Goal: Information Seeking & Learning: Learn about a topic

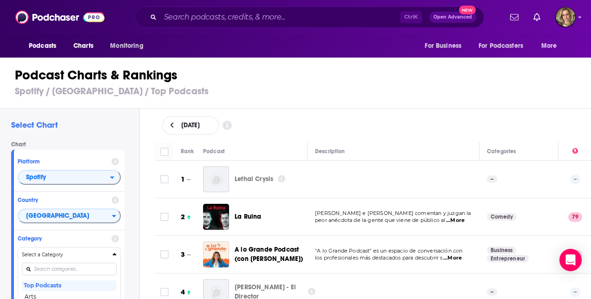
scroll to position [2882, 0]
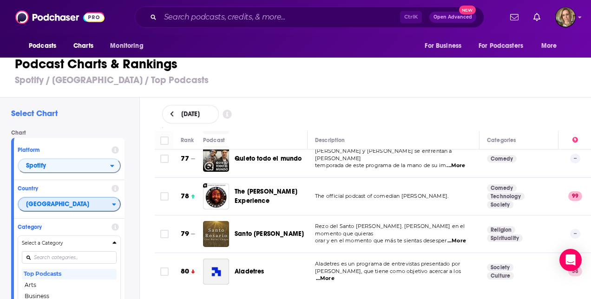
click at [116, 207] on div "Countries" at bounding box center [116, 204] width 8 height 7
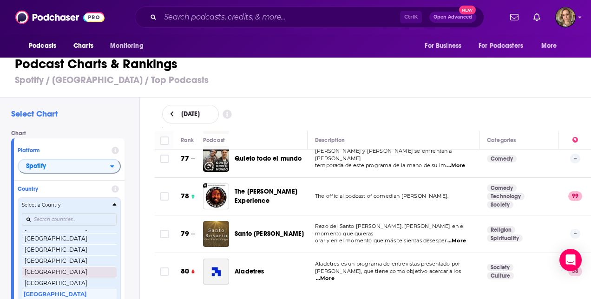
scroll to position [0, 0]
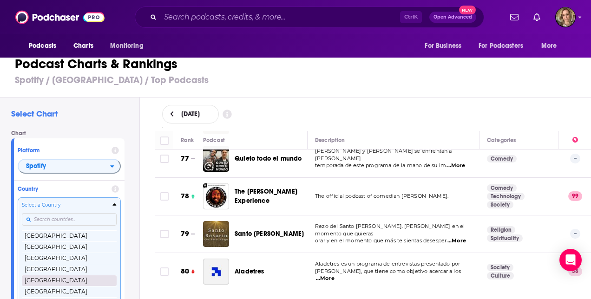
click at [79, 279] on button "[GEOGRAPHIC_DATA]" at bounding box center [69, 280] width 95 height 11
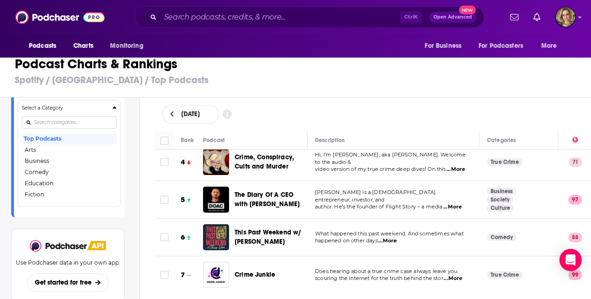
scroll to position [139, 0]
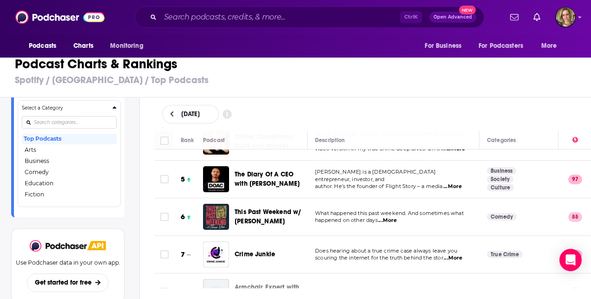
click at [385, 219] on span "...More" at bounding box center [387, 220] width 19 height 7
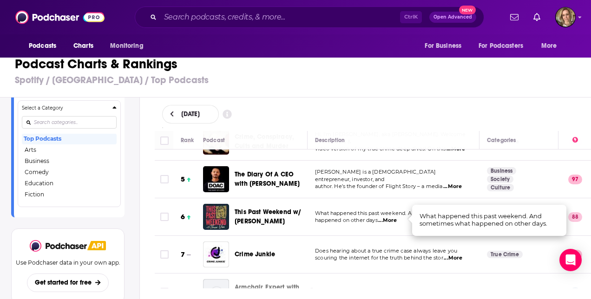
click at [391, 217] on span "...More" at bounding box center [387, 220] width 19 height 7
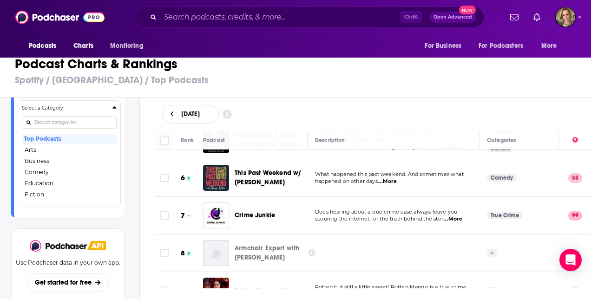
scroll to position [232, 0]
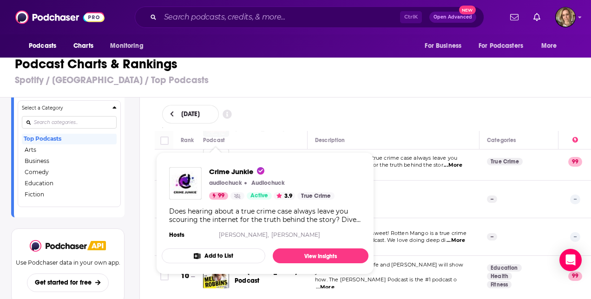
click at [404, 190] on td at bounding box center [394, 200] width 172 height 38
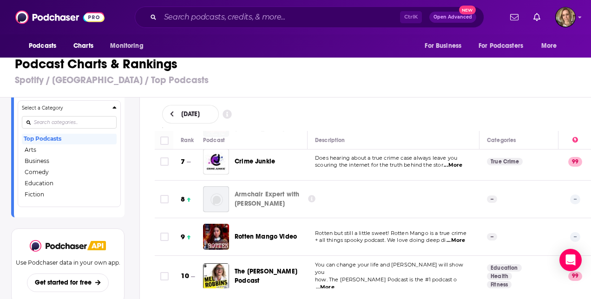
click at [387, 199] on td at bounding box center [394, 200] width 172 height 38
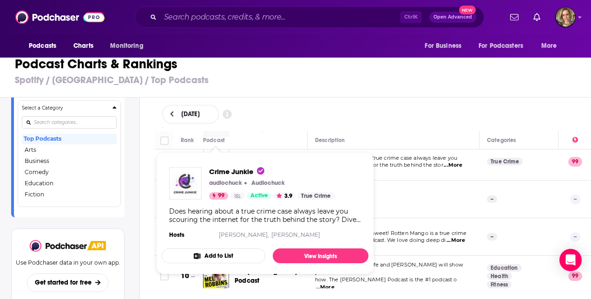
drag, startPoint x: 214, startPoint y: 161, endPoint x: 186, endPoint y: 186, distance: 37.5
click at [186, 186] on img "Crime Junkie" at bounding box center [185, 183] width 33 height 33
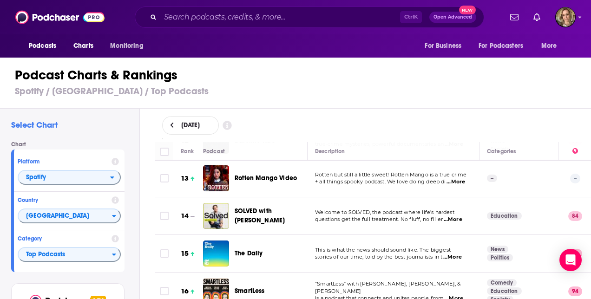
scroll to position [465, 0]
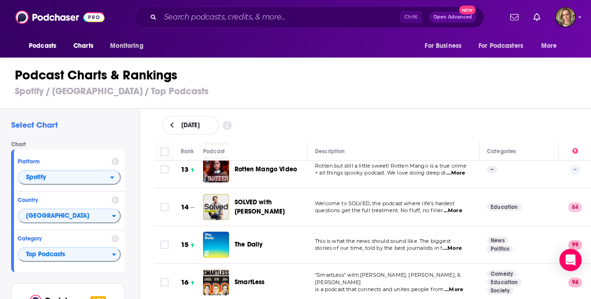
click at [454, 207] on span "...More" at bounding box center [453, 210] width 19 height 7
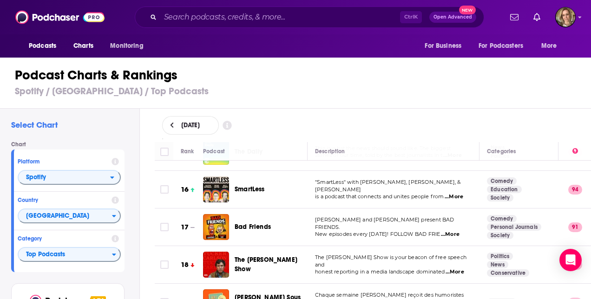
scroll to position [744, 0]
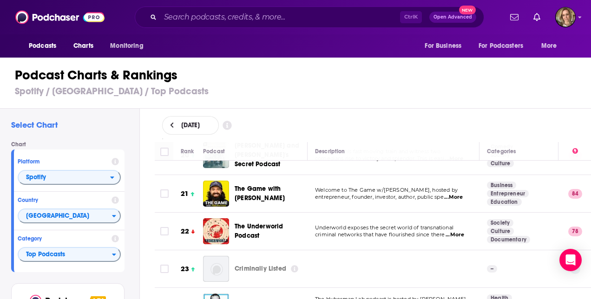
click at [450, 232] on span "...More" at bounding box center [455, 235] width 19 height 7
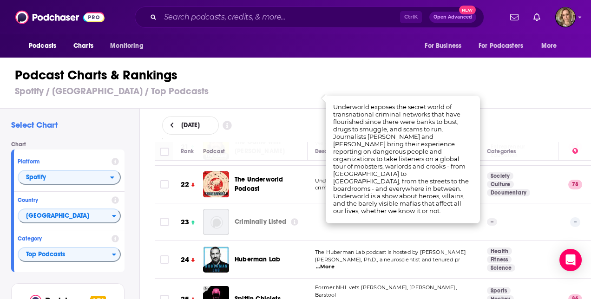
scroll to position [883, 0]
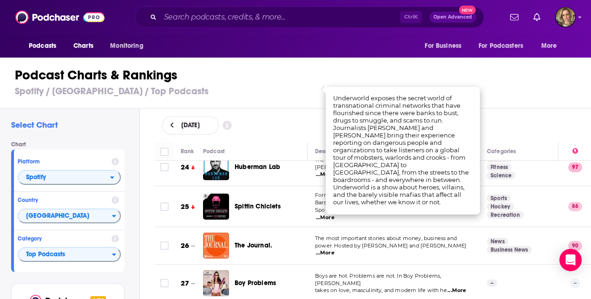
click at [422, 227] on td "The most important stories about money, business and power. Hosted by [PERSON_N…" at bounding box center [394, 246] width 172 height 38
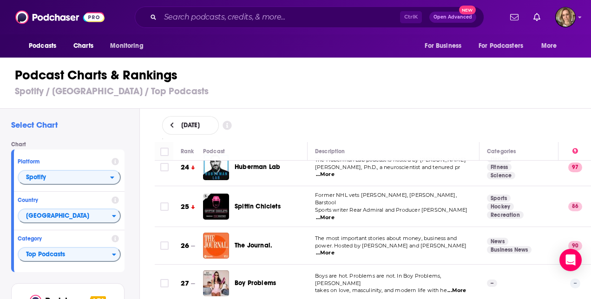
click at [335, 214] on span "...More" at bounding box center [325, 217] width 19 height 7
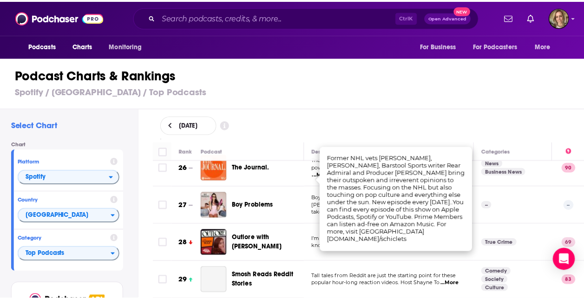
scroll to position [976, 0]
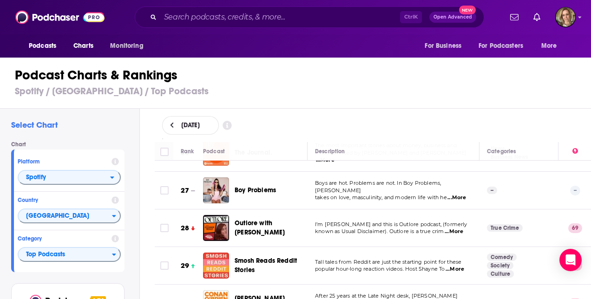
click at [457, 228] on span "...More" at bounding box center [454, 231] width 19 height 7
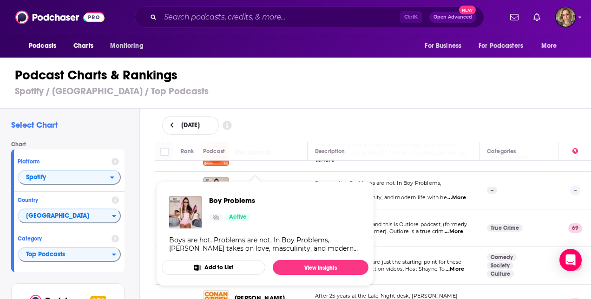
click at [263, 179] on span "Boy Problems Active Boys are hot. Problems are not. In Boy Problems, [PERSON_NA…" at bounding box center [265, 234] width 218 height 116
click at [328, 272] on link "View Insights" at bounding box center [321, 267] width 96 height 15
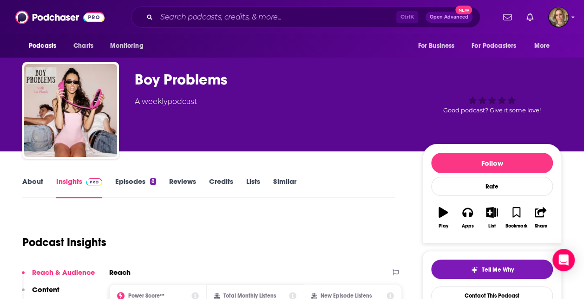
scroll to position [93, 0]
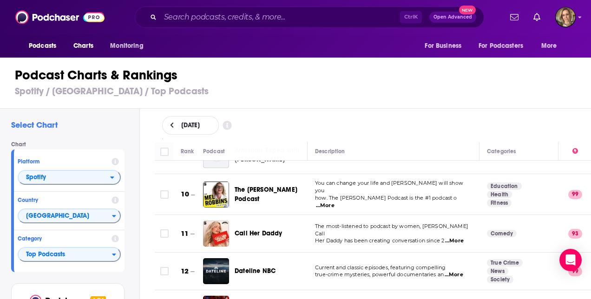
scroll to position [372, 0]
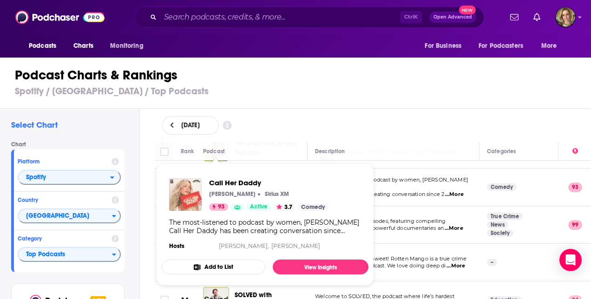
drag, startPoint x: 213, startPoint y: 182, endPoint x: 190, endPoint y: 196, distance: 26.7
click at [190, 196] on img "Call Her Daddy" at bounding box center [185, 195] width 33 height 33
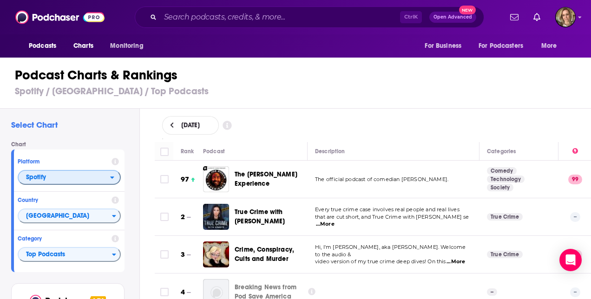
click at [113, 179] on icon "open menu" at bounding box center [112, 177] width 4 height 7
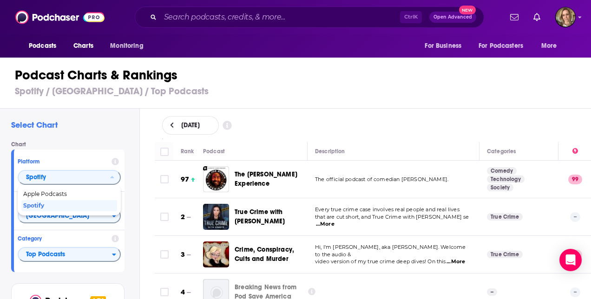
click at [335, 221] on span "...More" at bounding box center [325, 224] width 19 height 7
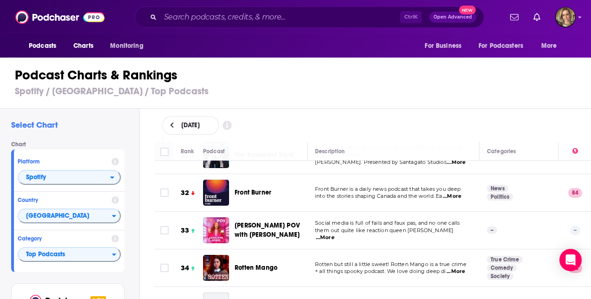
scroll to position [1209, 0]
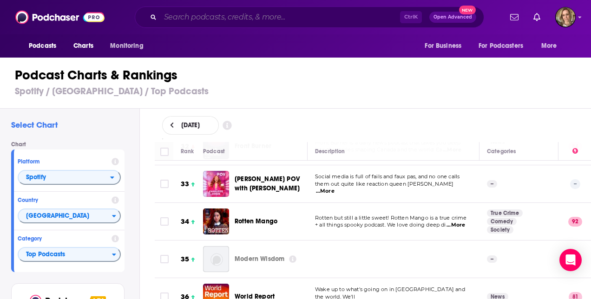
click at [192, 18] on input "Search podcasts, credits, & more..." at bounding box center [280, 17] width 240 height 15
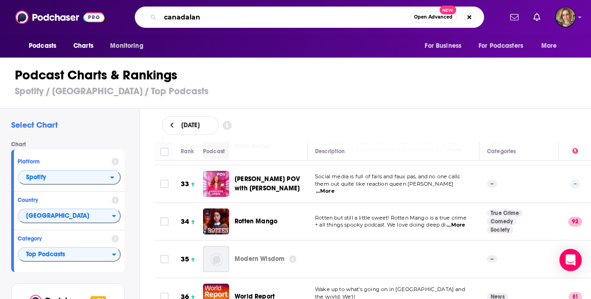
type input "canadaland"
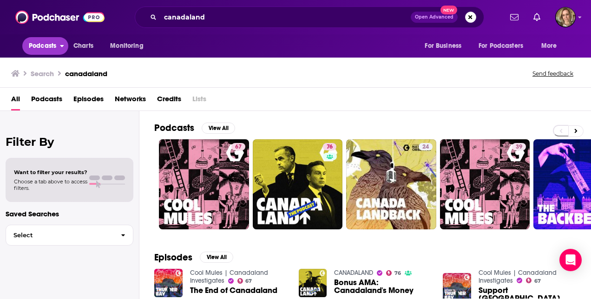
click at [48, 50] on span "Podcasts" at bounding box center [42, 46] width 27 height 13
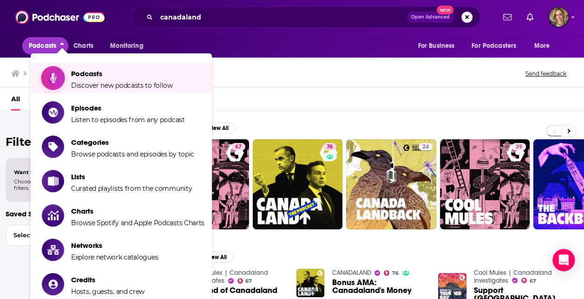
click at [150, 79] on span "Podcasts Discover new podcasts to follow" at bounding box center [122, 77] width 102 height 23
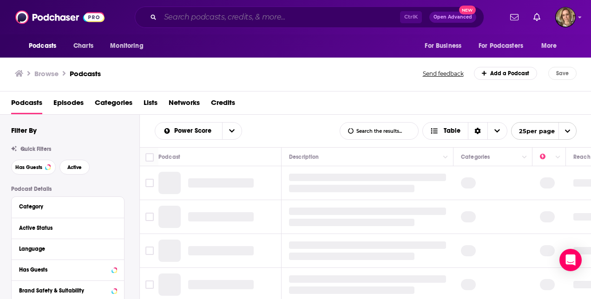
click at [214, 16] on input "Search podcasts, credits, & more..." at bounding box center [280, 17] width 240 height 15
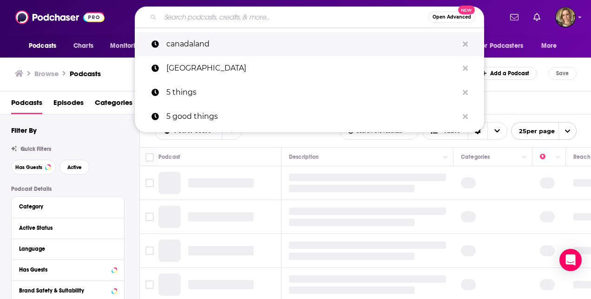
click at [212, 49] on p "canadaland" at bounding box center [312, 44] width 292 height 24
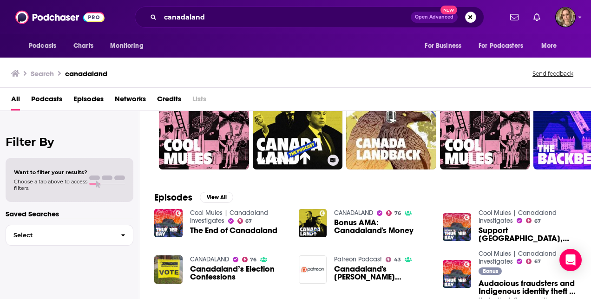
scroll to position [46, 0]
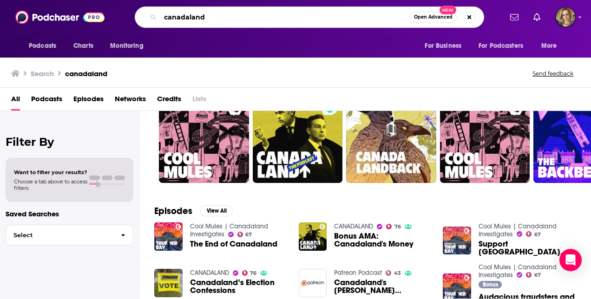
drag, startPoint x: 212, startPoint y: 21, endPoint x: 147, endPoint y: 19, distance: 65.1
click at [147, 19] on div "canadaland Open Advanced New" at bounding box center [310, 17] width 350 height 21
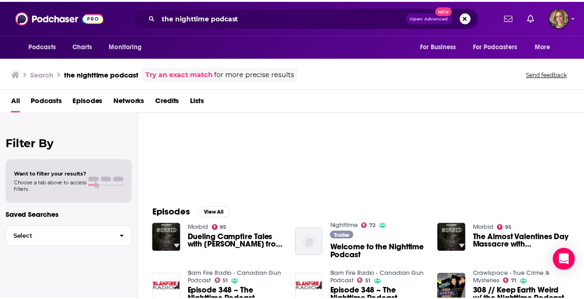
scroll to position [93, 0]
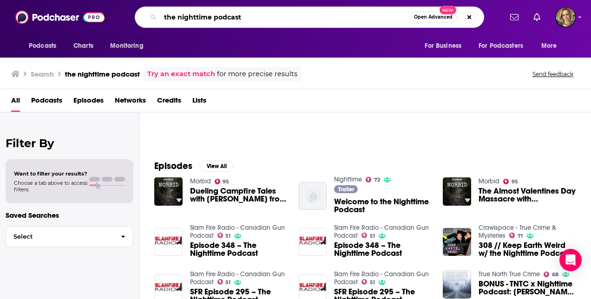
drag, startPoint x: 257, startPoint y: 23, endPoint x: 187, endPoint y: 20, distance: 70.3
click at [187, 20] on input "the nighttime podcast" at bounding box center [285, 17] width 250 height 15
type input "t"
type input "stop podcasting yourself"
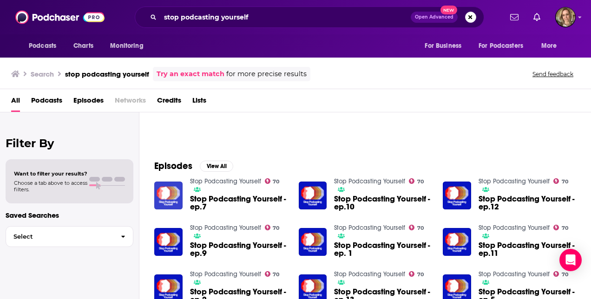
click at [170, 198] on img "Stop Podcasting Yourself - ep.7" at bounding box center [168, 196] width 28 height 28
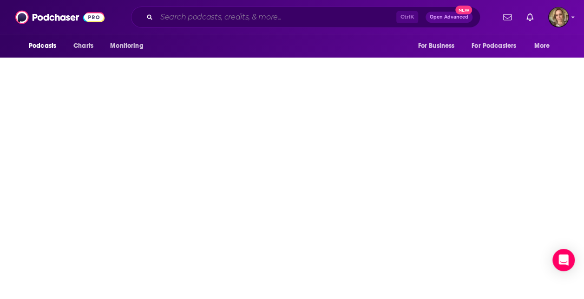
click at [205, 22] on input "Search podcasts, credits, & more..." at bounding box center [277, 17] width 240 height 15
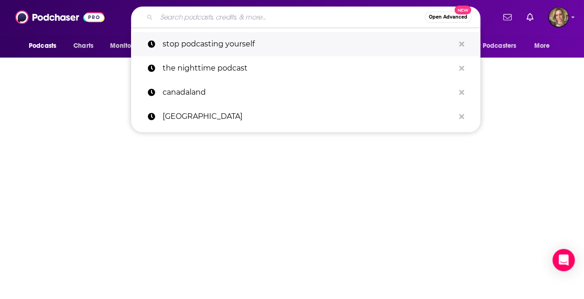
click at [207, 46] on p "stop podcasting yourself" at bounding box center [309, 44] width 292 height 24
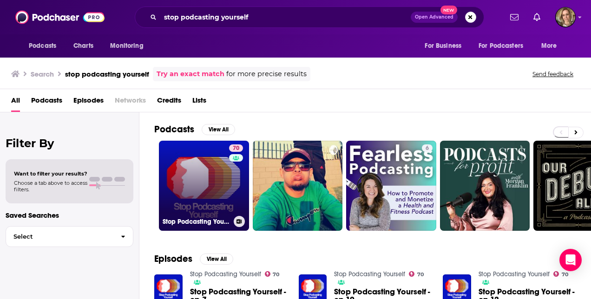
drag, startPoint x: 199, startPoint y: 169, endPoint x: 180, endPoint y: 183, distance: 22.9
click at [180, 183] on link "70 Stop Podcasting Yourself" at bounding box center [204, 186] width 90 height 90
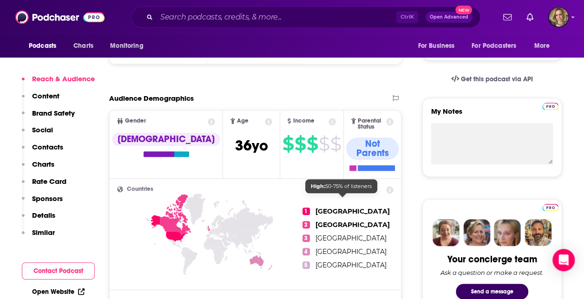
scroll to position [418, 0]
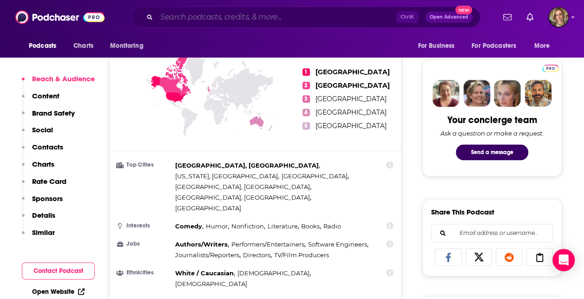
click at [193, 18] on input "Search podcasts, credits, & more..." at bounding box center [277, 17] width 240 height 15
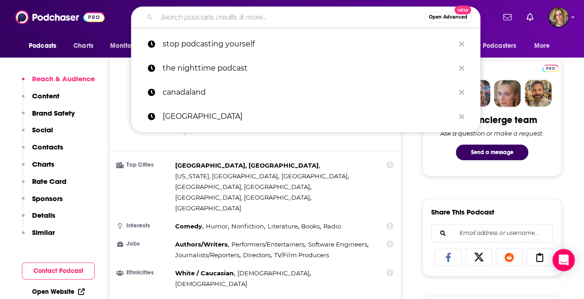
type input "h"
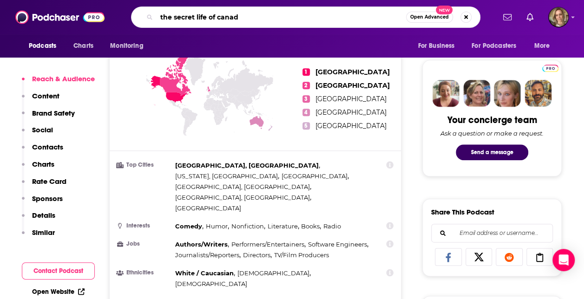
type input "the secret life of canada"
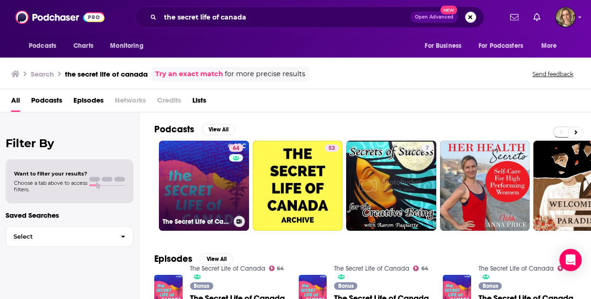
click at [220, 188] on link "64 The Secret Life of Canada" at bounding box center [204, 186] width 90 height 90
